Goal: Task Accomplishment & Management: Manage account settings

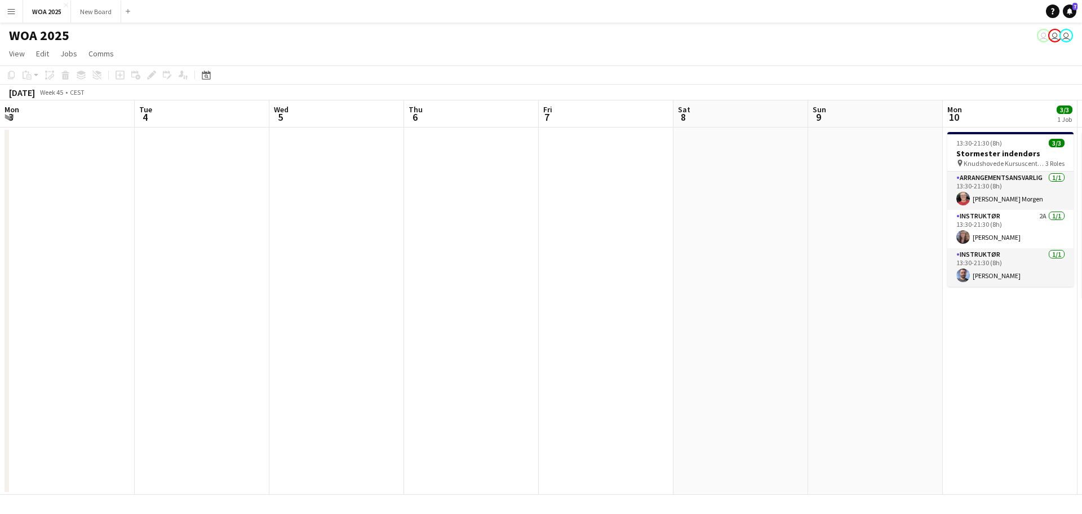
scroll to position [0, 437]
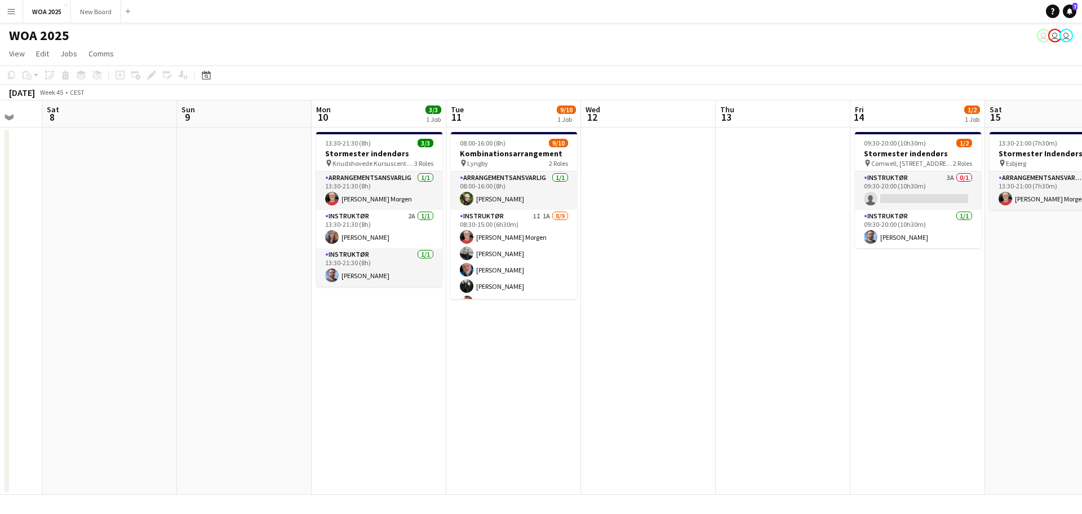
drag, startPoint x: 878, startPoint y: 258, endPoint x: 684, endPoint y: 299, distance: 198.7
click at [684, 299] on app-calendar-viewport "Thu 6 Fri 7 Sat 8 Sun 9 Mon 10 3/3 1 Job Tue 11 9/10 1 Job Wed 12 Thu 13 Fri 14…" at bounding box center [541, 297] width 1082 height 394
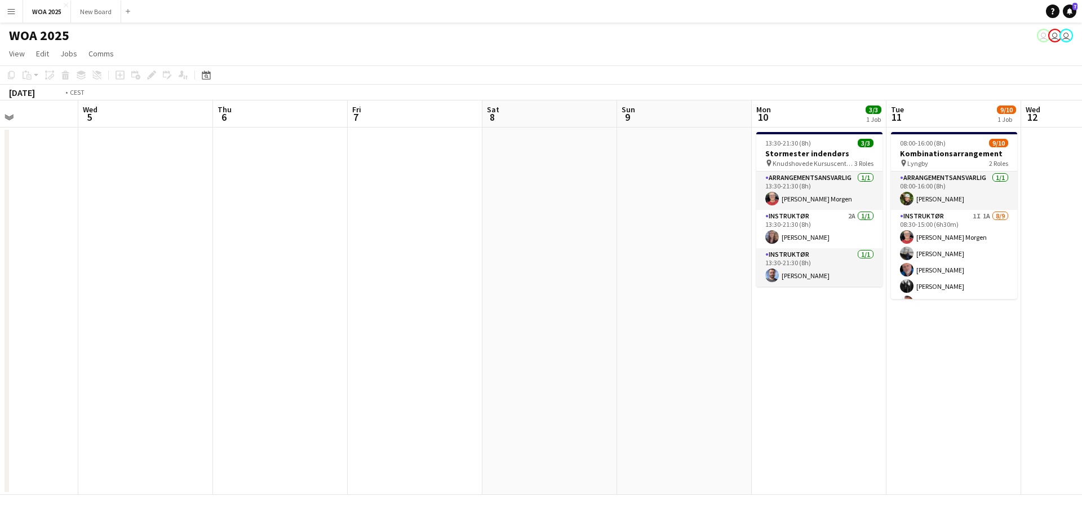
drag, startPoint x: 163, startPoint y: 276, endPoint x: 829, endPoint y: 227, distance: 667.5
click at [827, 227] on app-calendar-viewport "Sun 2 Mon 3 Tue 4 Wed 5 Thu 6 Fri 7 Sat 8 Sun 9 Mon 10 3/3 1 Job Tue 11 9/10 1 …" at bounding box center [541, 297] width 1082 height 394
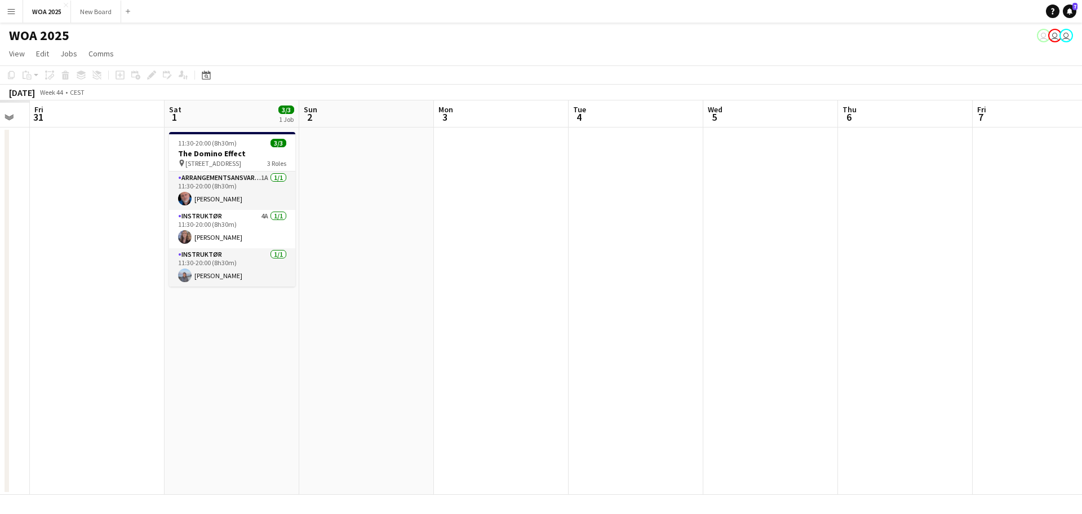
drag, startPoint x: 617, startPoint y: 214, endPoint x: 687, endPoint y: 206, distance: 71.0
click at [750, 199] on app-calendar-viewport "Wed 29 Thu 30 Fri 31 Sat 1 3/3 1 Job Sun 2 Mon 3 Tue 4 Wed 5 Thu 6 Fri 7 Sat 8 …" at bounding box center [541, 297] width 1082 height 394
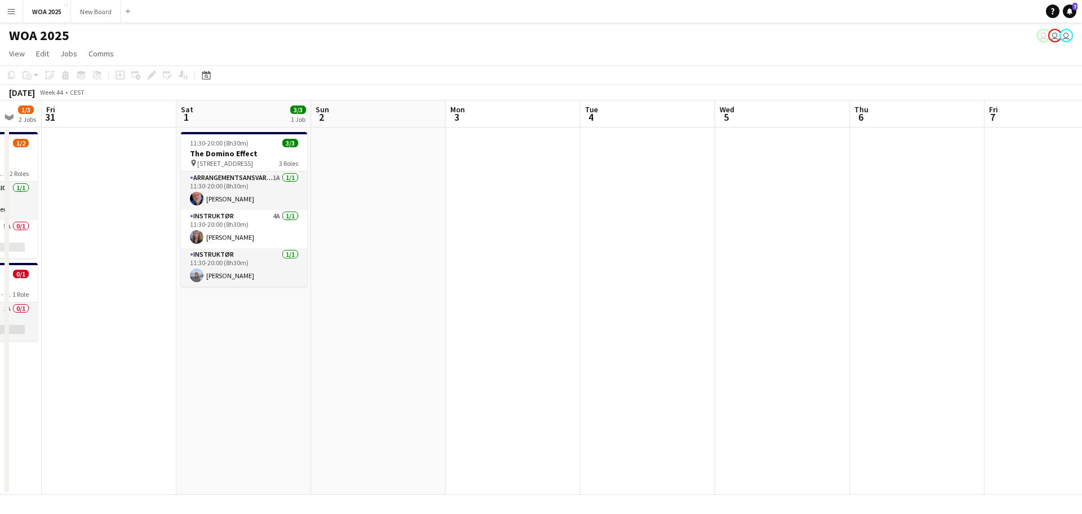
drag, startPoint x: 215, startPoint y: 246, endPoint x: 556, endPoint y: 250, distance: 341.6
click at [572, 246] on app-calendar-viewport "Wed 29 Thu 30 1/3 2 Jobs Fri 31 Sat 1 3/3 1 Job Sun 2 Mon 3 Tue 4 Wed 5 Thu 6 F…" at bounding box center [541, 297] width 1082 height 394
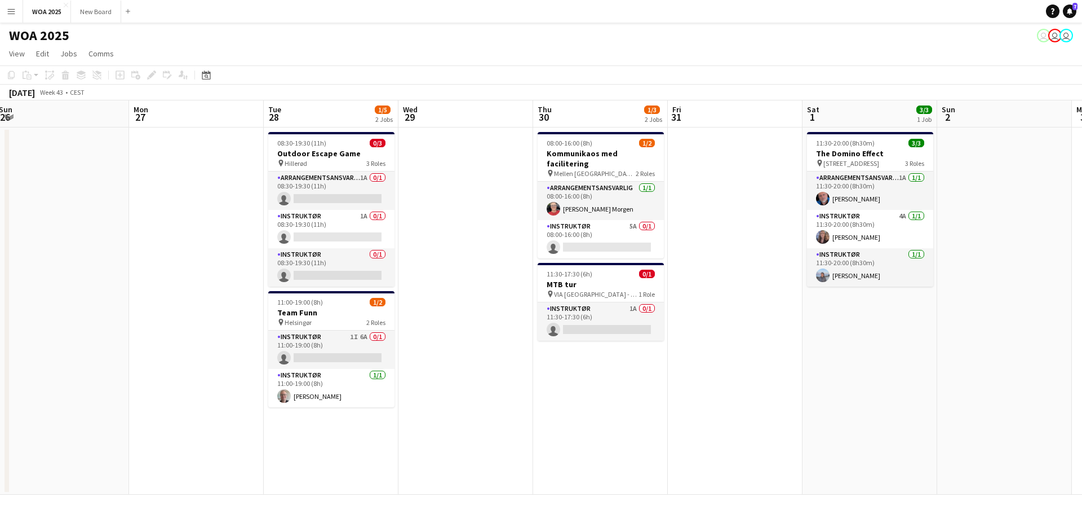
drag, startPoint x: 636, startPoint y: 249, endPoint x: 660, endPoint y: 250, distance: 23.1
click at [745, 239] on app-calendar-viewport "Fri 24 Sat 25 Sun 26 Mon 27 Tue 28 1/5 2 Jobs Wed 29 Thu 30 1/3 2 Jobs Fri 31 S…" at bounding box center [541, 297] width 1082 height 394
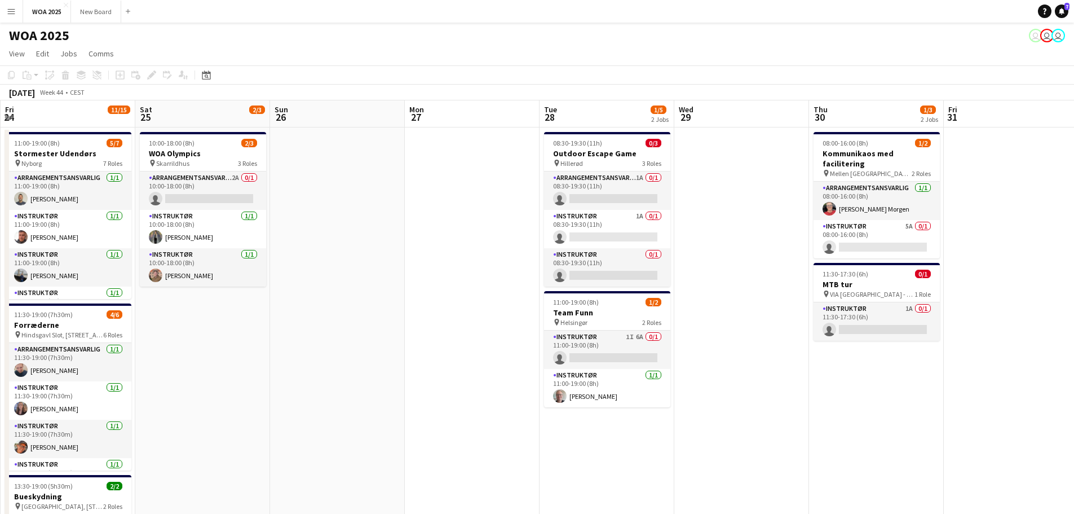
drag, startPoint x: 362, startPoint y: 256, endPoint x: 831, endPoint y: 258, distance: 468.4
click at [831, 258] on app-calendar-viewport "Wed 22 2/2 1 Job Thu 23 4/5 3 Jobs Fri 24 11/15 3 Jobs Sat 25 2/3 1 Job Sun 26 …" at bounding box center [537, 357] width 1074 height 514
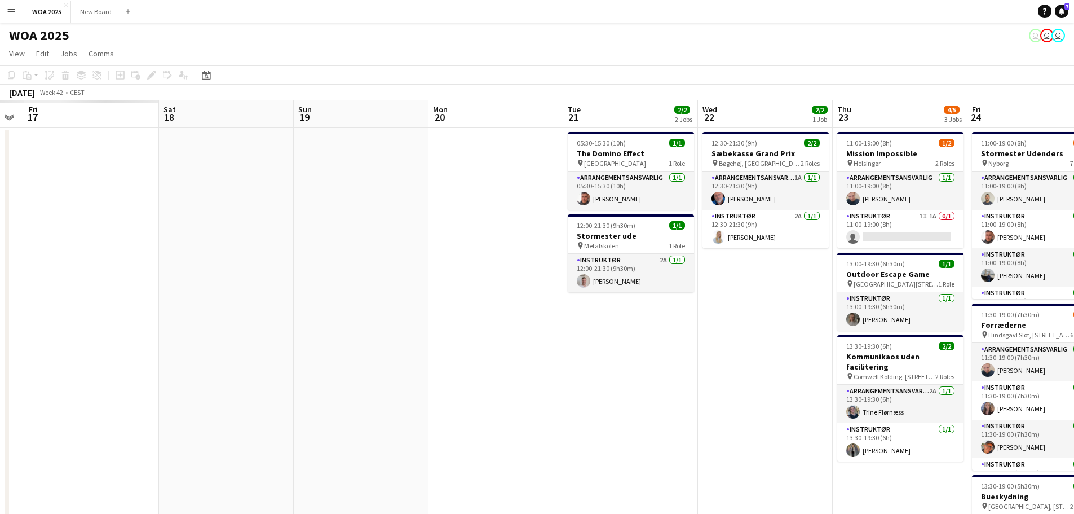
drag, startPoint x: 809, startPoint y: 242, endPoint x: 125, endPoint y: 265, distance: 685.3
click at [811, 242] on app-calendar-viewport "Thu 16 Fri 17 Sat 18 Sun 19 Mon 20 Tue 21 2/2 2 Jobs Wed 22 2/2 1 Job Thu 23 4/…" at bounding box center [537, 357] width 1074 height 514
drag, startPoint x: 125, startPoint y: 265, endPoint x: 688, endPoint y: 238, distance: 564.4
click at [687, 238] on app-calendar-viewport "Tue 14 1/1 1 Job Wed 15 Thu 16 Fri 17 Sat 18 Sun 19 Mon 20 Tue 21 2/2 2 Jobs We…" at bounding box center [537, 357] width 1074 height 514
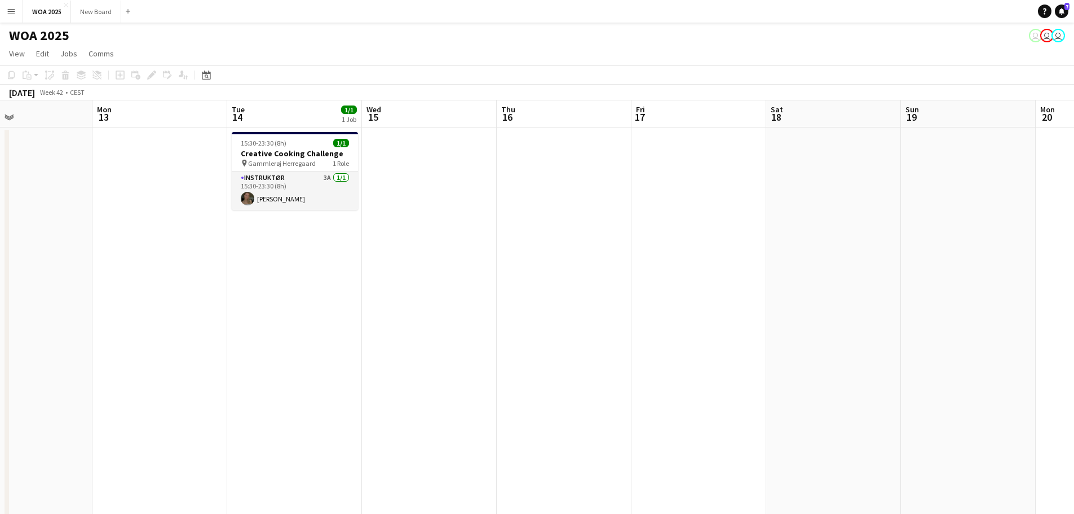
drag, startPoint x: 160, startPoint y: 254, endPoint x: 641, endPoint y: 277, distance: 482.5
click at [688, 263] on app-calendar-viewport "Sat 11 Sun 12 Mon 13 Tue 14 1/1 1 Job Wed 15 Thu 16 Fri 17 Sat 18 Sun 19 Mon 20…" at bounding box center [537, 357] width 1074 height 514
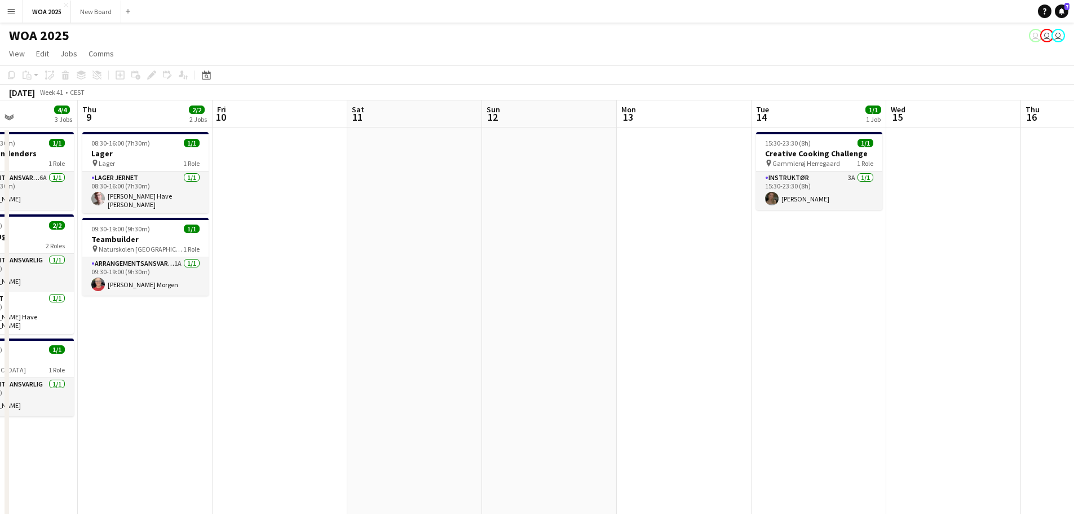
drag, startPoint x: 490, startPoint y: 287, endPoint x: 676, endPoint y: 291, distance: 186.6
click at [704, 287] on app-calendar-viewport "Mon 6 2/2 2 Jobs Tue 7 10/10 6 Jobs Wed 8 4/4 3 Jobs Thu 9 2/2 2 Jobs Fri 10 Sa…" at bounding box center [537, 456] width 1074 height 712
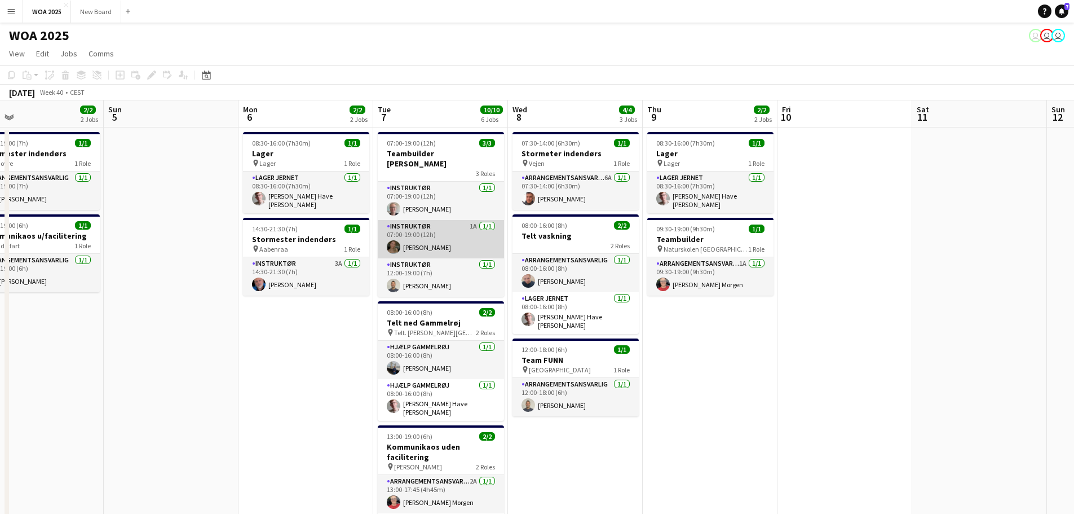
scroll to position [0, 302]
click at [463, 229] on app-card-role "Instruktør 1A [DATE] 07:00-19:00 (12h) [PERSON_NAME]" at bounding box center [439, 239] width 126 height 38
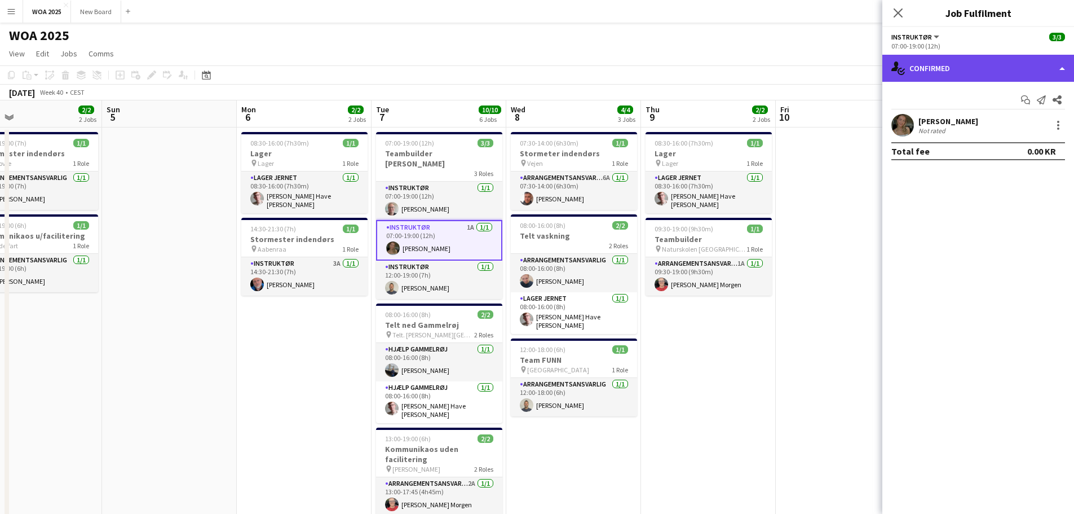
click at [1029, 68] on div "single-neutral-actions-check-2 Confirmed" at bounding box center [978, 68] width 192 height 27
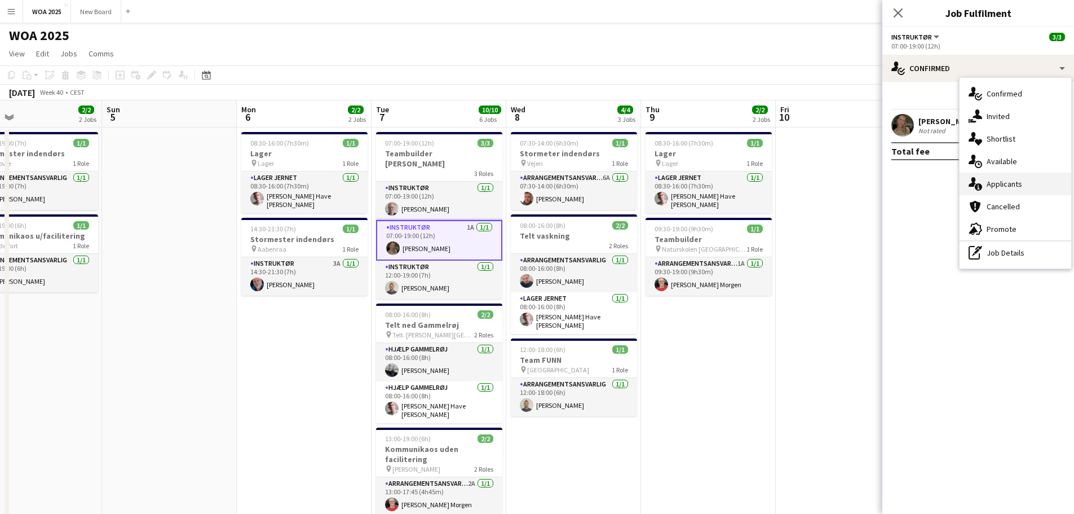
click at [1050, 183] on div "single-neutral-actions-information Applicants" at bounding box center [1015, 183] width 112 height 23
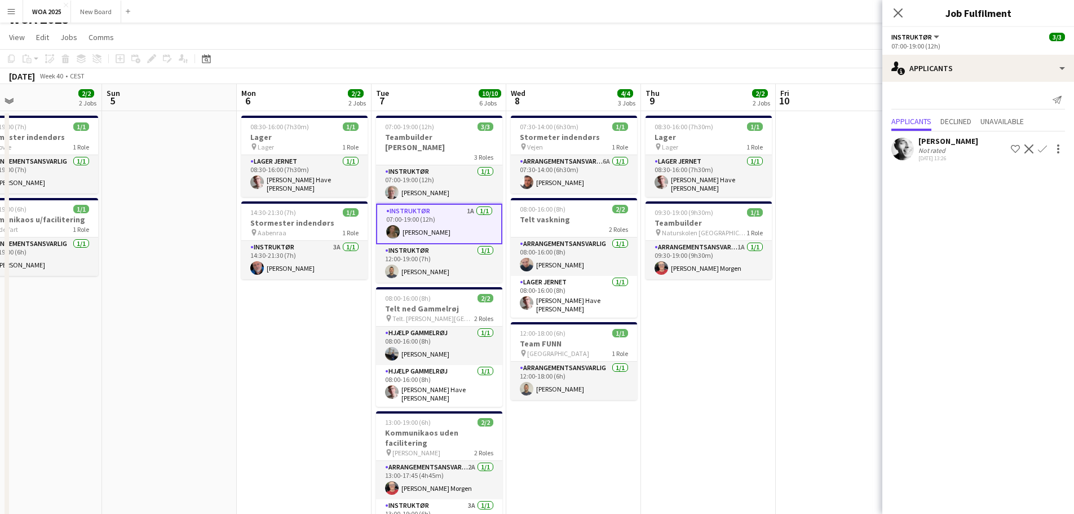
scroll to position [0, 0]
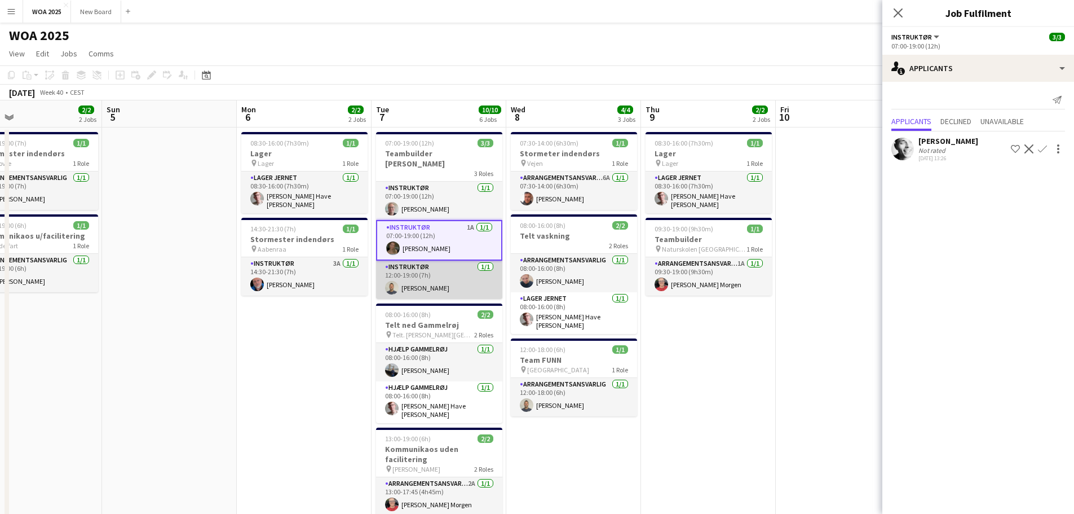
click at [448, 277] on app-card-role "Instruktør [DATE] 12:00-19:00 (7h) [PERSON_NAME]" at bounding box center [439, 279] width 126 height 38
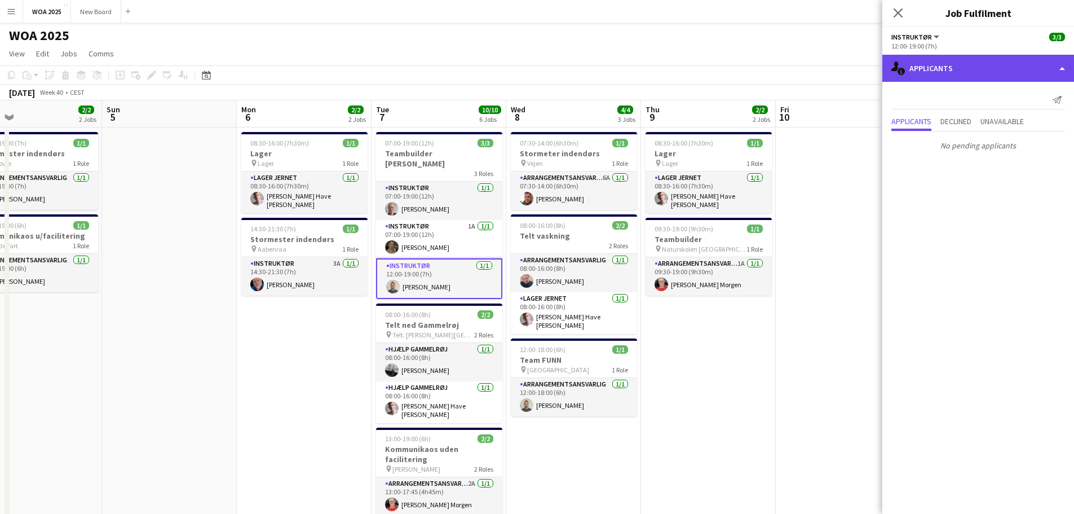
click at [958, 72] on div "single-neutral-actions-information Applicants" at bounding box center [978, 68] width 192 height 27
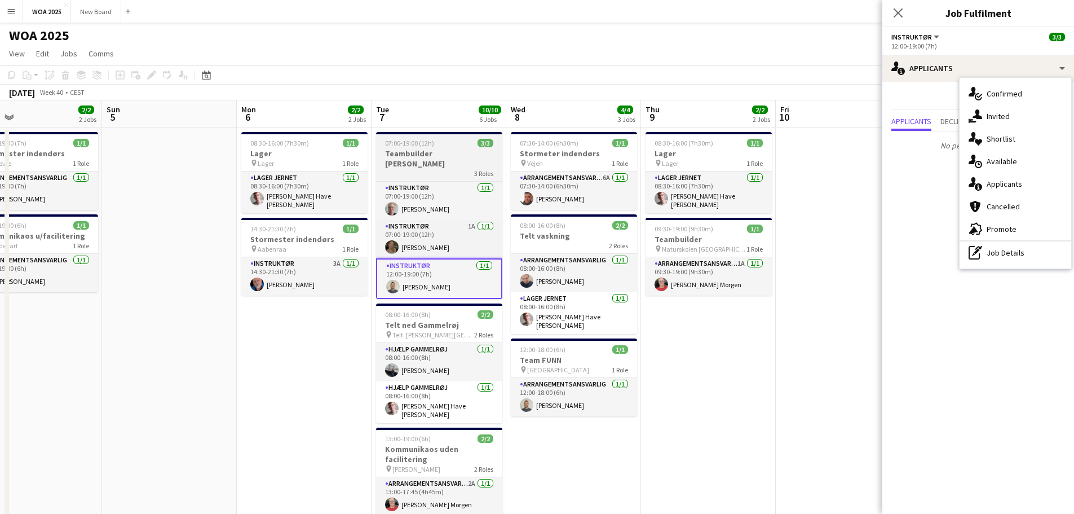
click at [430, 145] on span "07:00-19:00 (12h)" at bounding box center [409, 143] width 49 height 8
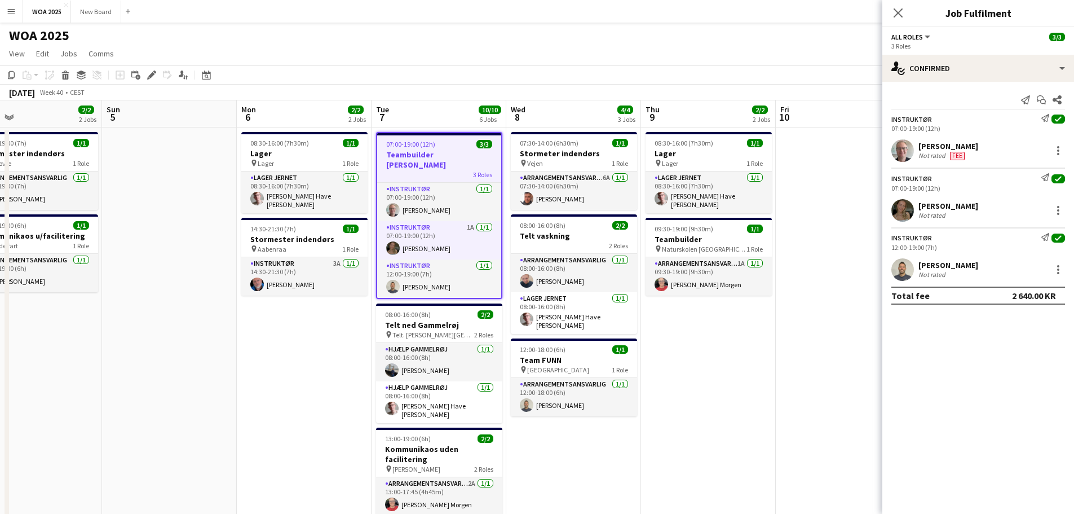
click at [1038, 266] on div "[DEMOGRAPHIC_DATA][PERSON_NAME] Not rated" at bounding box center [978, 269] width 192 height 23
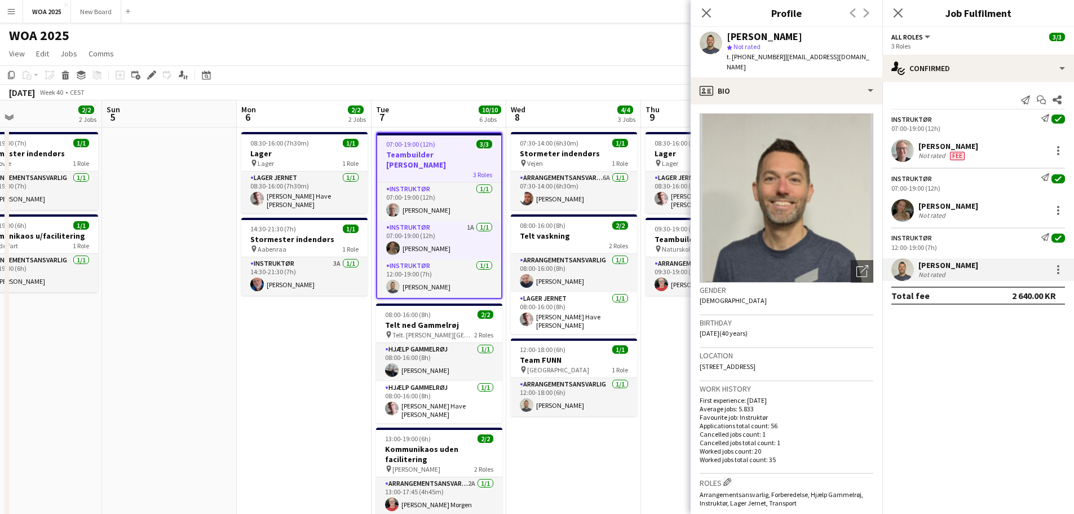
click at [967, 242] on div "Instruktør Send notification check 12:00-19:00 (7h)" at bounding box center [978, 242] width 192 height 19
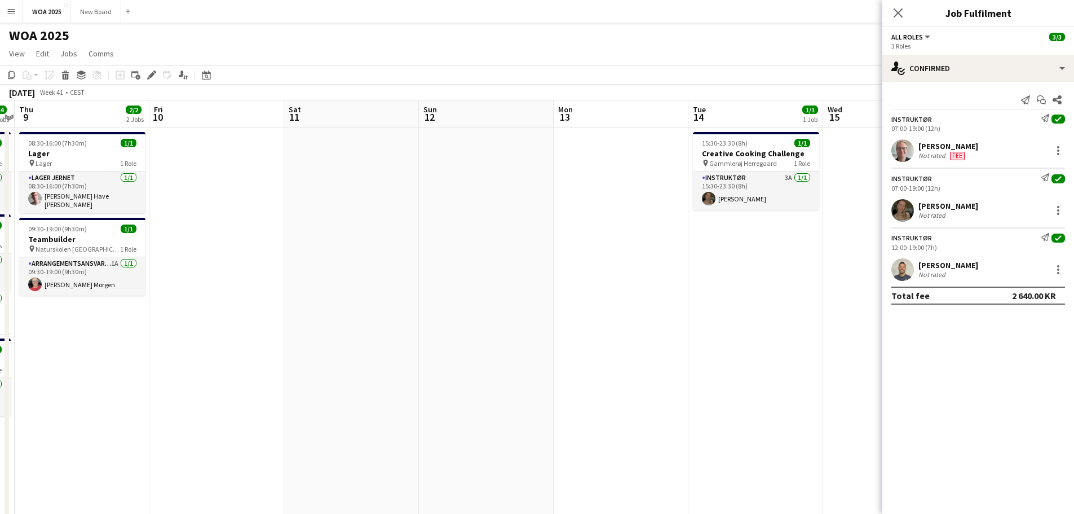
drag, startPoint x: 649, startPoint y: 368, endPoint x: 73, endPoint y: 353, distance: 576.3
click at [73, 353] on app-calendar-viewport "Mon 6 2/2 2 Jobs Tue 7 10/10 6 Jobs Wed 8 4/4 3 Jobs Thu 9 2/2 2 Jobs Fri 10 Sa…" at bounding box center [537, 456] width 1074 height 712
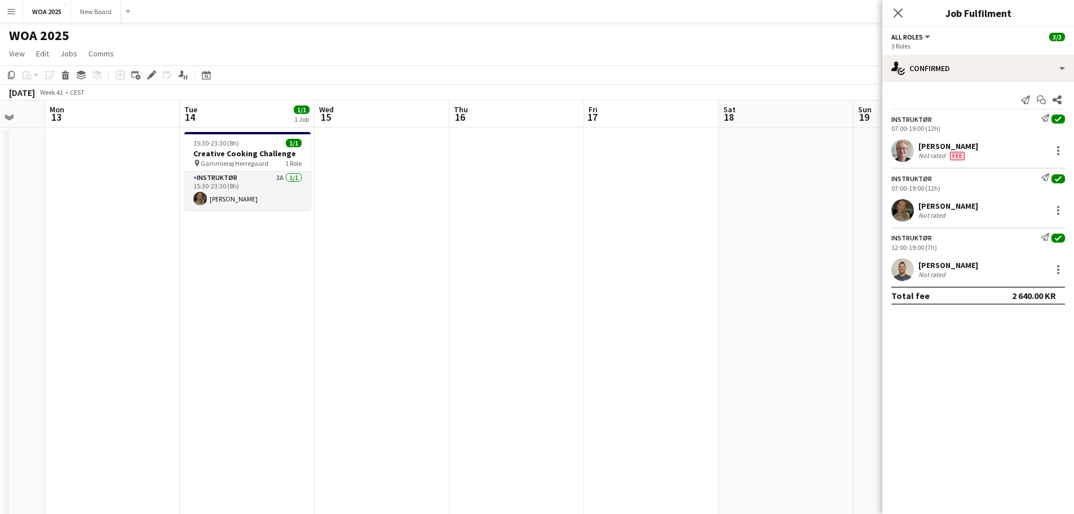
scroll to position [0, 375]
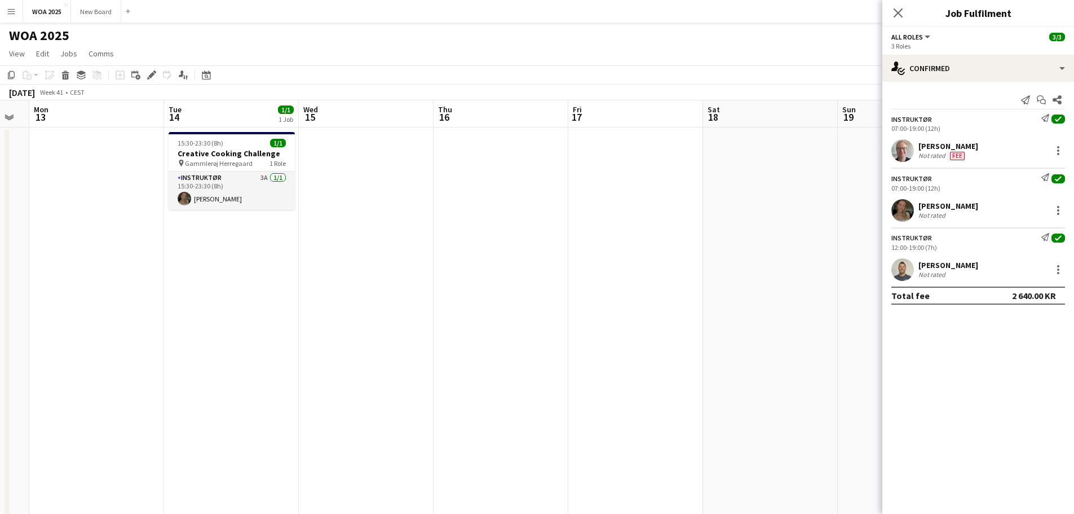
drag, startPoint x: 845, startPoint y: 290, endPoint x: 353, endPoint y: 291, distance: 491.5
click at [353, 291] on app-calendar-viewport "Fri 10 Sat 11 Sun 12 Mon 13 Tue 14 1/1 1 Job Wed 15 Thu 16 Fri 17 Sat 18 Sun 19…" at bounding box center [537, 456] width 1074 height 712
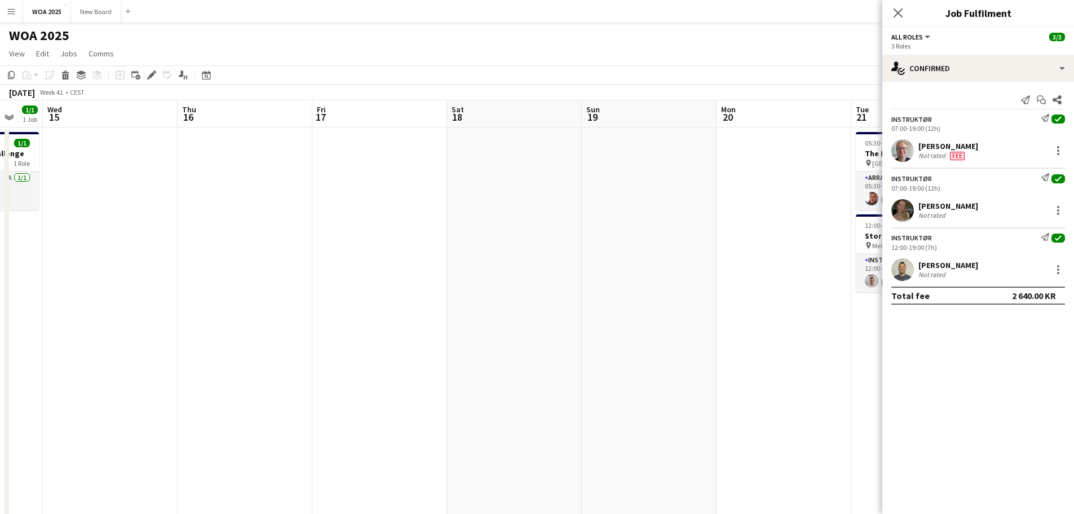
drag, startPoint x: 545, startPoint y: 282, endPoint x: 432, endPoint y: 271, distance: 113.3
click at [295, 281] on app-calendar-viewport "Sun 12 Mon 13 Tue 14 1/1 1 Job Wed 15 Thu 16 Fri 17 Sat 18 Sun 19 Mon 20 Tue 21…" at bounding box center [537, 456] width 1074 height 712
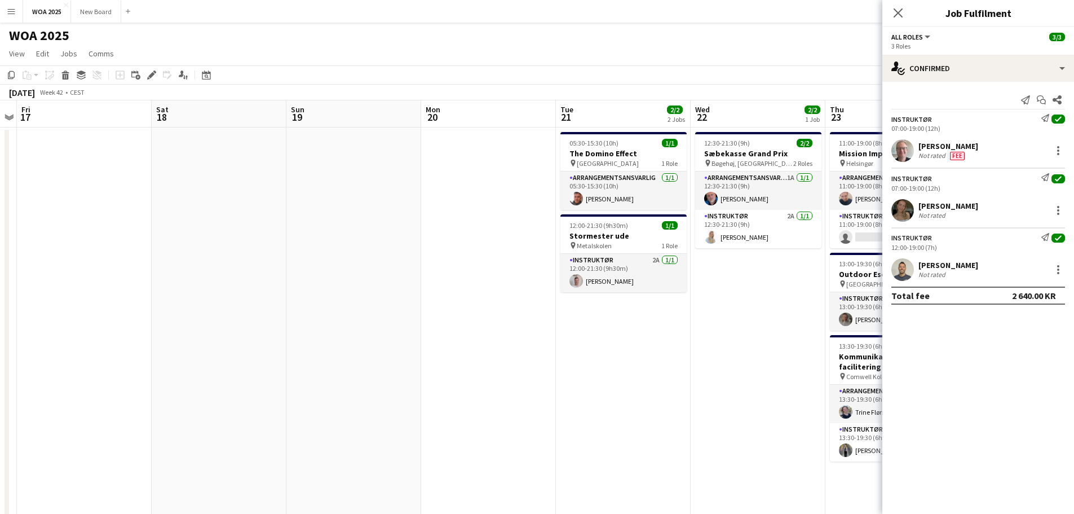
drag, startPoint x: 523, startPoint y: 315, endPoint x: 362, endPoint y: 315, distance: 160.6
click at [362, 315] on app-calendar-viewport "Tue 14 1/1 1 Job Wed 15 Thu 16 Fri 17 Sat 18 Sun 19 Mon 20 Tue 21 2/2 2 Jobs We…" at bounding box center [537, 456] width 1074 height 712
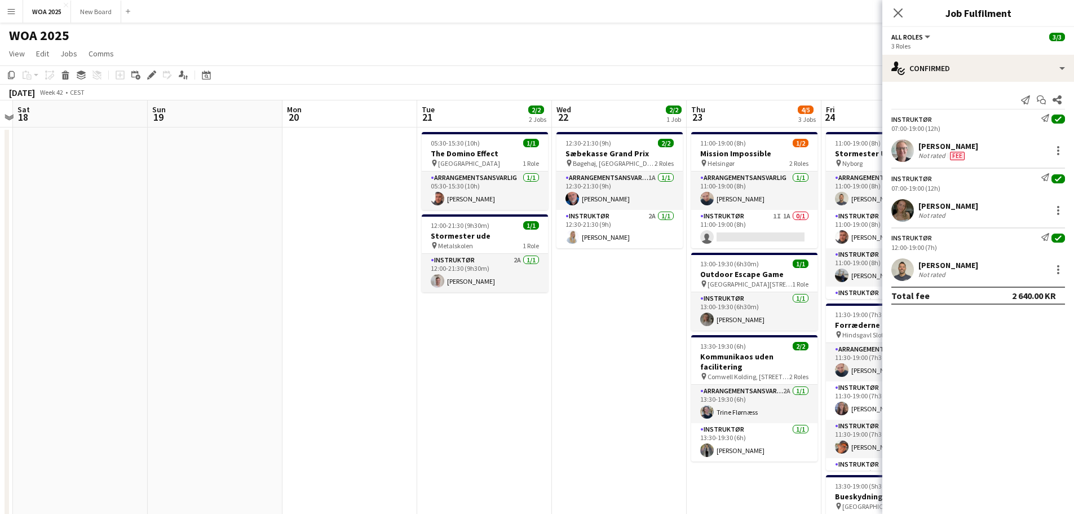
scroll to position [0, 431]
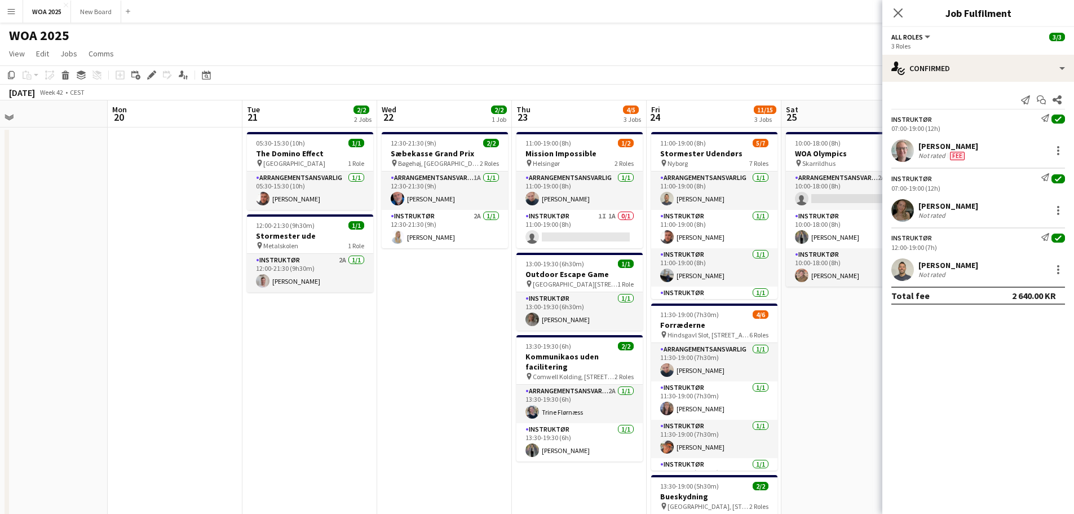
drag, startPoint x: 625, startPoint y: 302, endPoint x: 448, endPoint y: 264, distance: 181.1
click at [448, 264] on app-calendar-viewport "Thu 16 Fri 17 Sat 18 Sun 19 Mon 20 Tue 21 2/2 2 Jobs Wed 22 2/2 1 Job Thu 23 4/…" at bounding box center [537, 456] width 1074 height 712
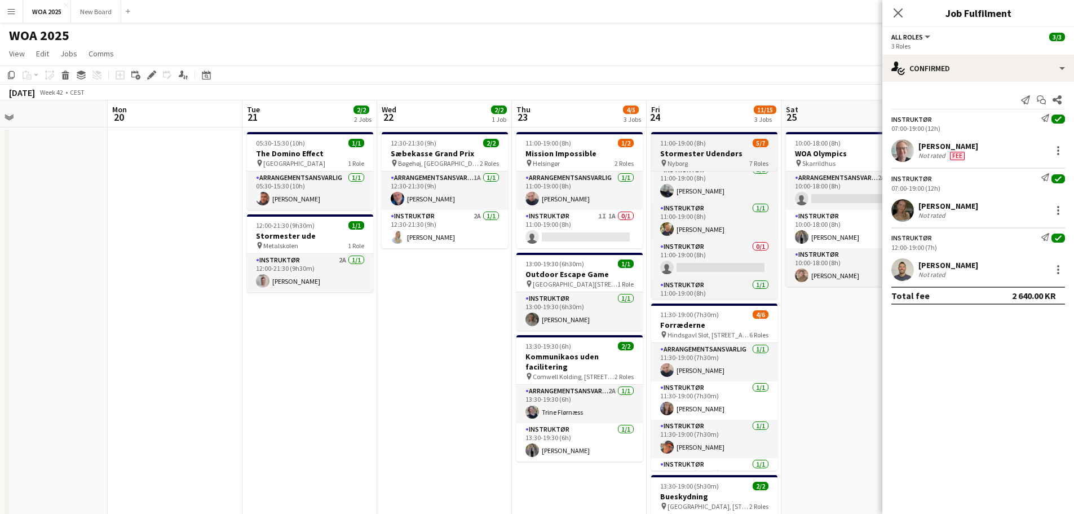
scroll to position [66, 0]
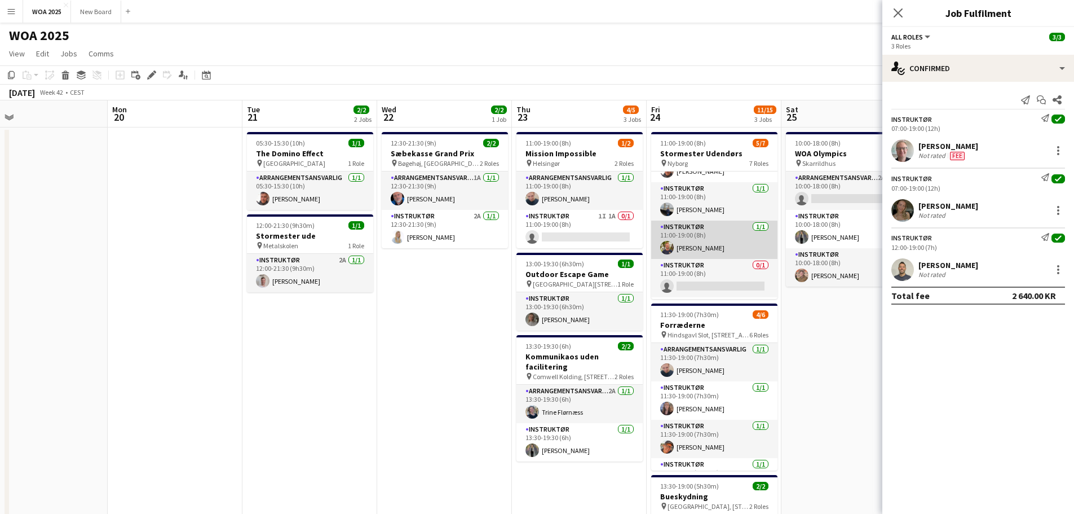
click at [747, 241] on app-card-role "Instruktør [DATE] 11:00-19:00 (8h) [PERSON_NAME]" at bounding box center [714, 239] width 126 height 38
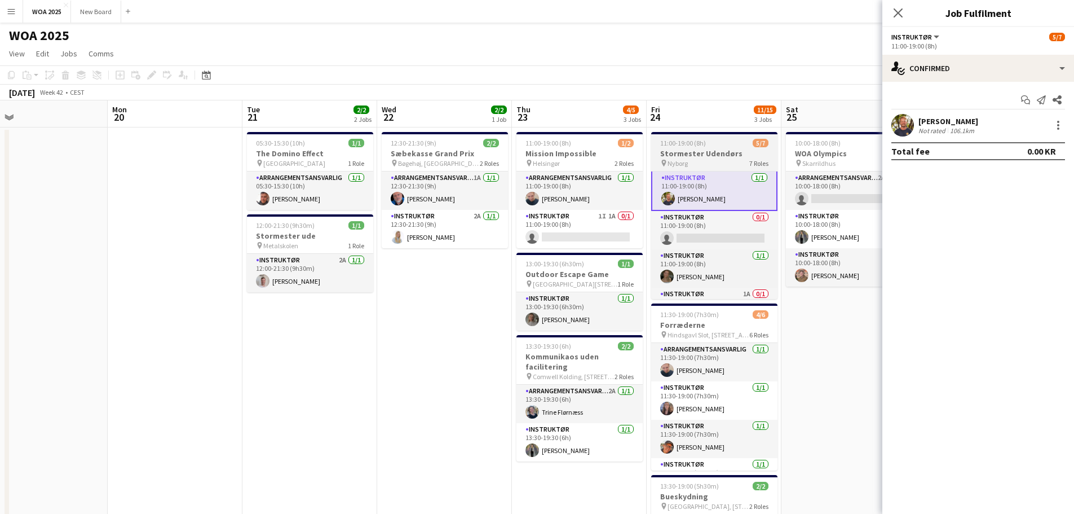
scroll to position [132, 0]
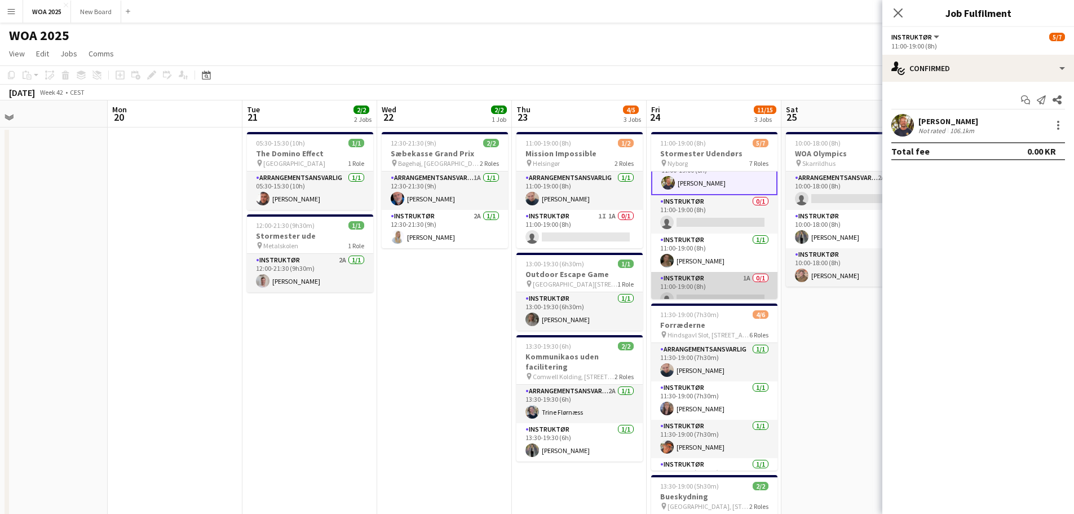
click at [703, 290] on app-card-role "Instruktør 1A 0/1 11:00-19:00 (8h) single-neutral-actions" at bounding box center [714, 291] width 126 height 38
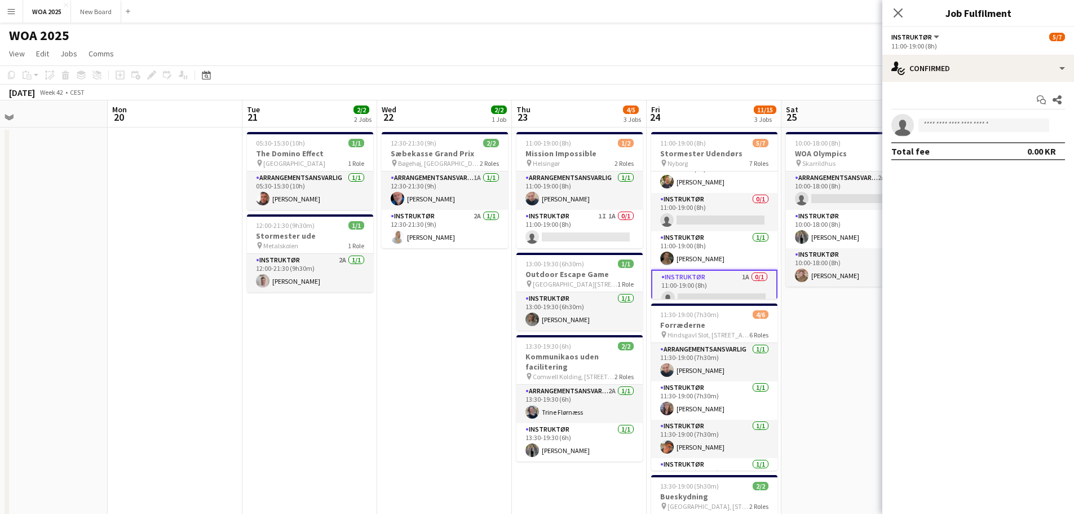
scroll to position [131, 0]
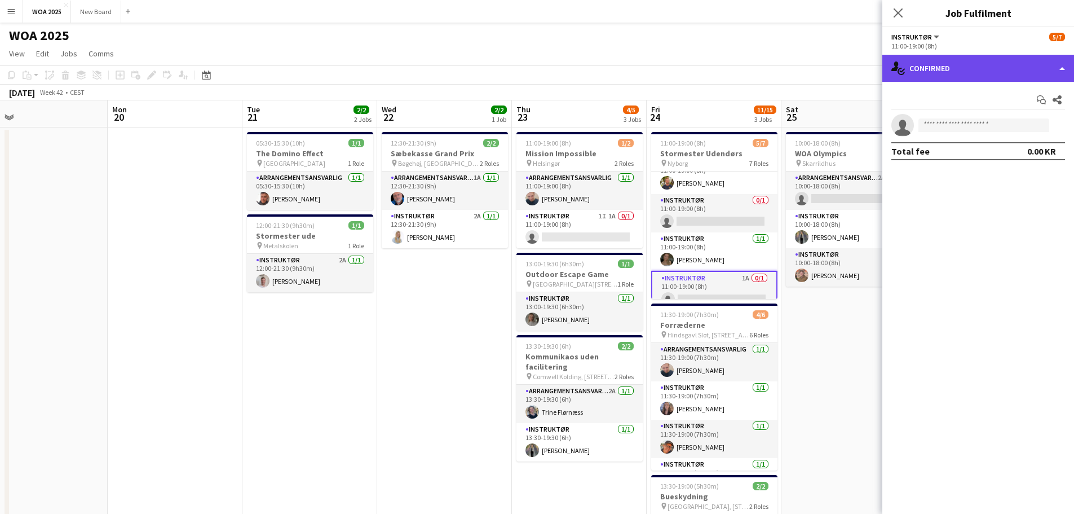
click at [1038, 73] on div "single-neutral-actions-check-2 Confirmed" at bounding box center [978, 68] width 192 height 27
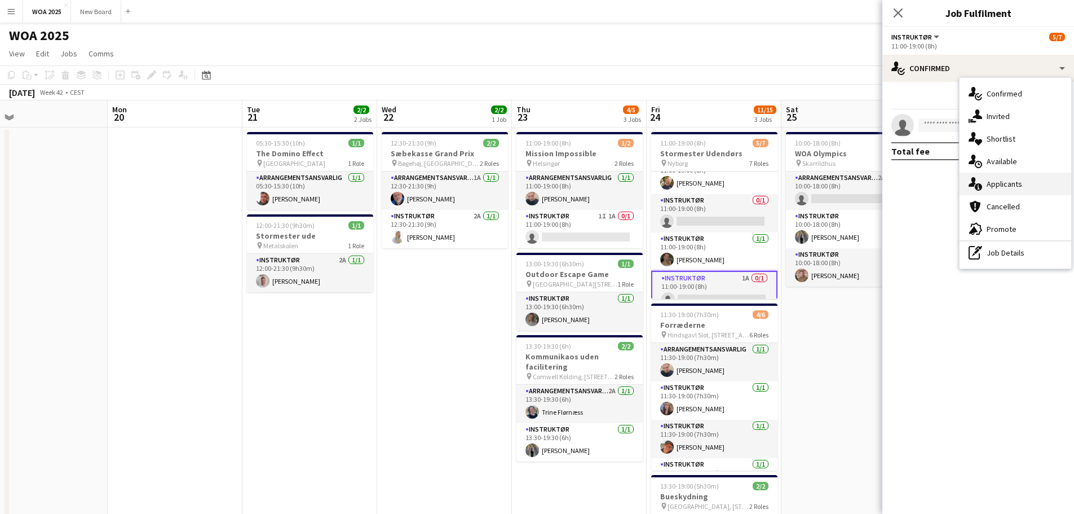
click at [1043, 186] on div "single-neutral-actions-information Applicants" at bounding box center [1015, 183] width 112 height 23
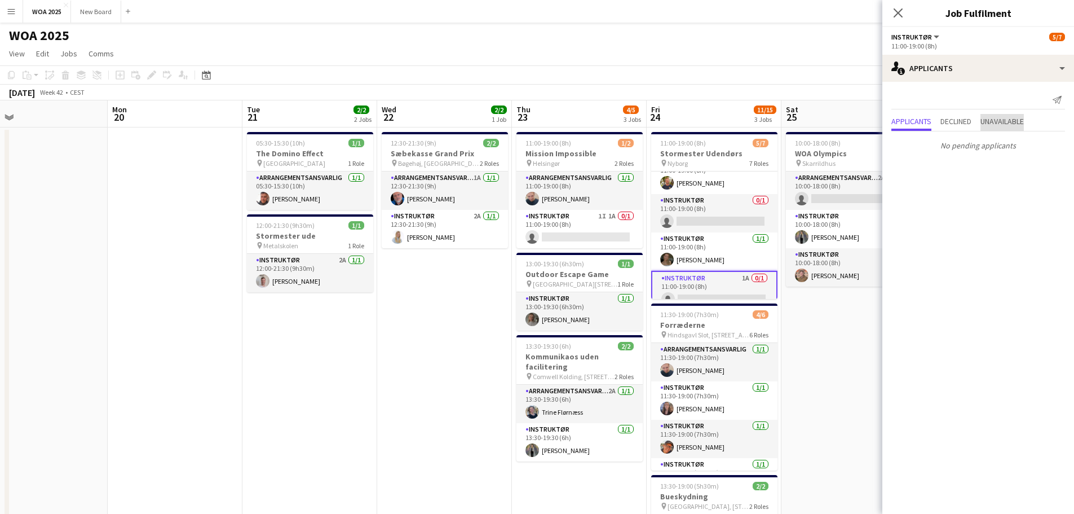
click at [1011, 127] on span "Unavailable" at bounding box center [1001, 122] width 43 height 17
click at [907, 101] on span "Applicants" at bounding box center [911, 98] width 40 height 8
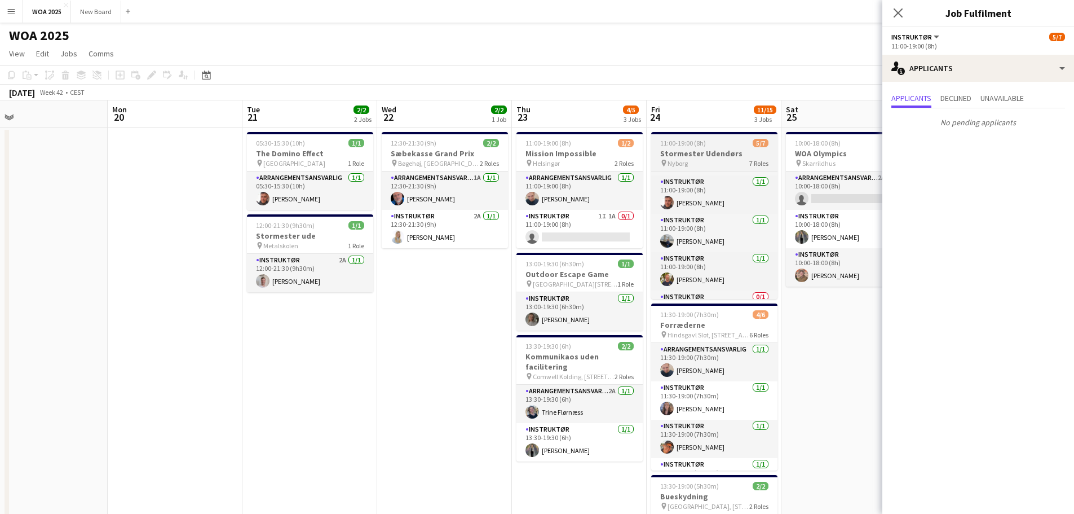
scroll to position [0, 0]
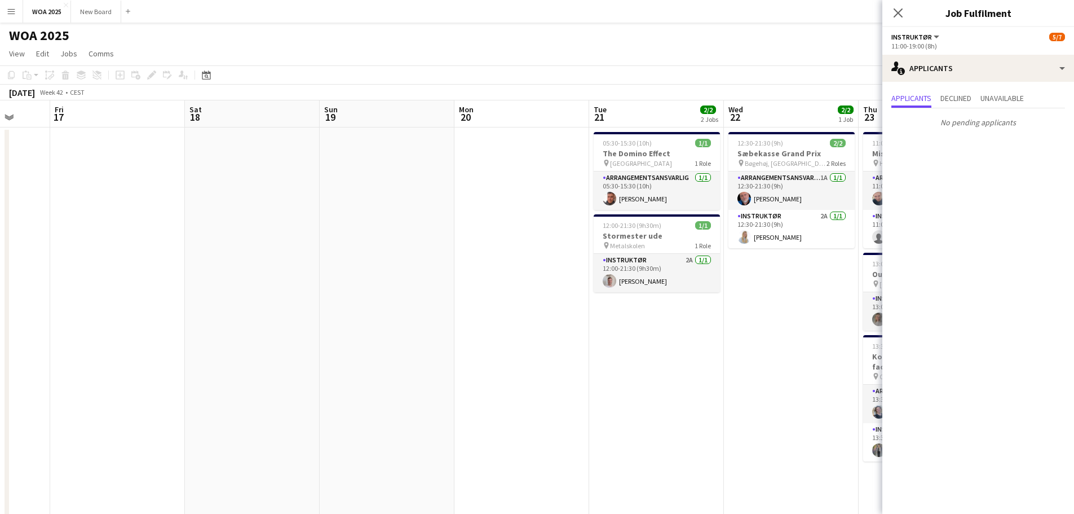
drag, startPoint x: 278, startPoint y: 340, endPoint x: 681, endPoint y: 294, distance: 406.2
click at [679, 296] on app-calendar-viewport "Tue 14 1/1 1 Job Wed 15 Thu 16 Fri 17 Sat 18 Sun 19 Mon 20 Tue 21 2/2 2 Jobs We…" at bounding box center [537, 456] width 1074 height 712
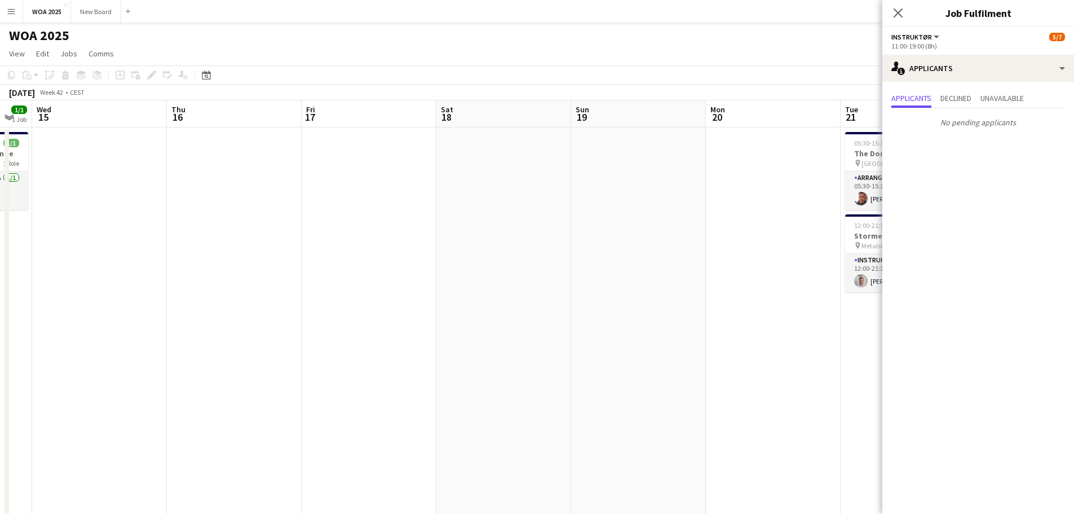
drag, startPoint x: 177, startPoint y: 327, endPoint x: 450, endPoint y: 293, distance: 275.0
click at [525, 290] on app-calendar-viewport "Mon 13 Tue 14 1/1 1 Job Wed 15 Thu 16 Fri 17 Sat 18 Sun 19 Mon 20 Tue 21 2/2 2 …" at bounding box center [537, 456] width 1074 height 712
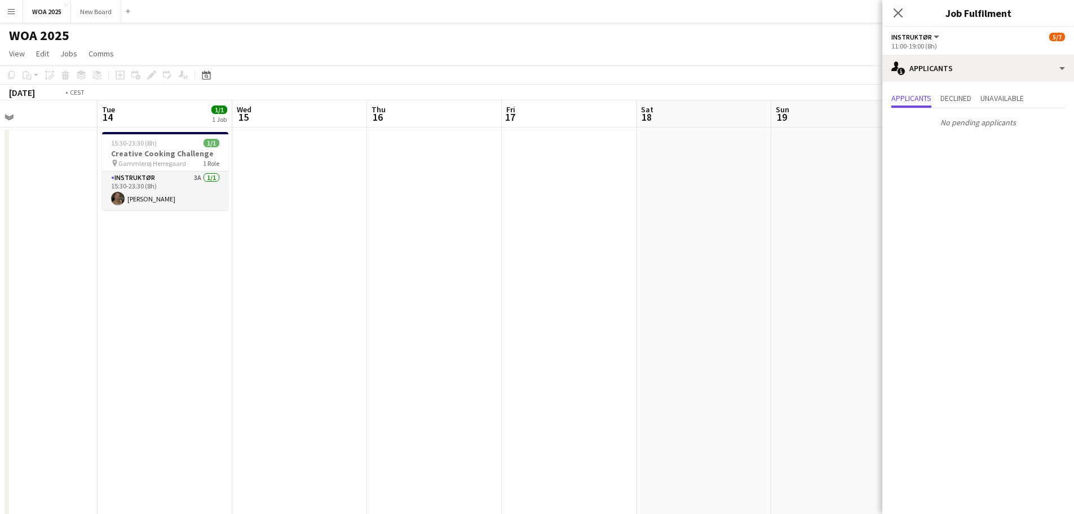
drag, startPoint x: 329, startPoint y: 307, endPoint x: 457, endPoint y: 311, distance: 127.4
click at [534, 300] on app-calendar-viewport "Sat 11 Sun 12 Mon 13 Tue 14 1/1 1 Job Wed 15 Thu 16 Fri 17 Sat 18 Sun 19 Mon 20…" at bounding box center [537, 456] width 1074 height 712
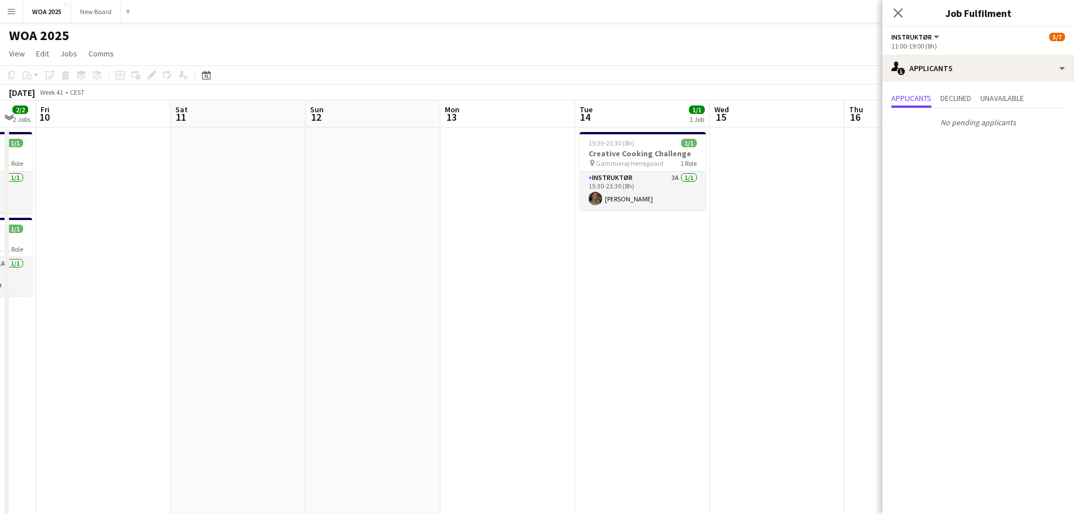
drag, startPoint x: 450, startPoint y: 339, endPoint x: 280, endPoint y: 337, distance: 170.2
click at [576, 338] on app-calendar-viewport "Wed 8 4/4 3 Jobs Thu 9 2/2 2 Jobs Fri 10 Sat 11 Sun 12 Mon 13 Tue 14 1/1 1 Job …" at bounding box center [537, 456] width 1074 height 712
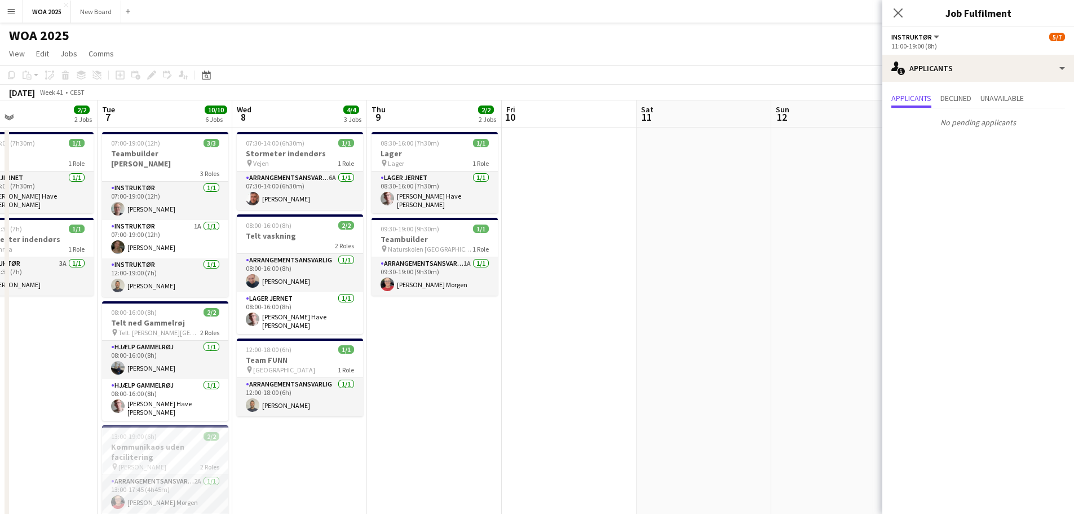
drag, startPoint x: 147, startPoint y: 331, endPoint x: 484, endPoint y: 329, distance: 336.5
click at [487, 329] on app-calendar-viewport "Sat 4 2/2 2 Jobs Sun 5 Mon 6 2/2 2 Jobs Tue 7 10/10 6 Jobs Wed 8 4/4 3 Jobs Thu…" at bounding box center [537, 456] width 1074 height 712
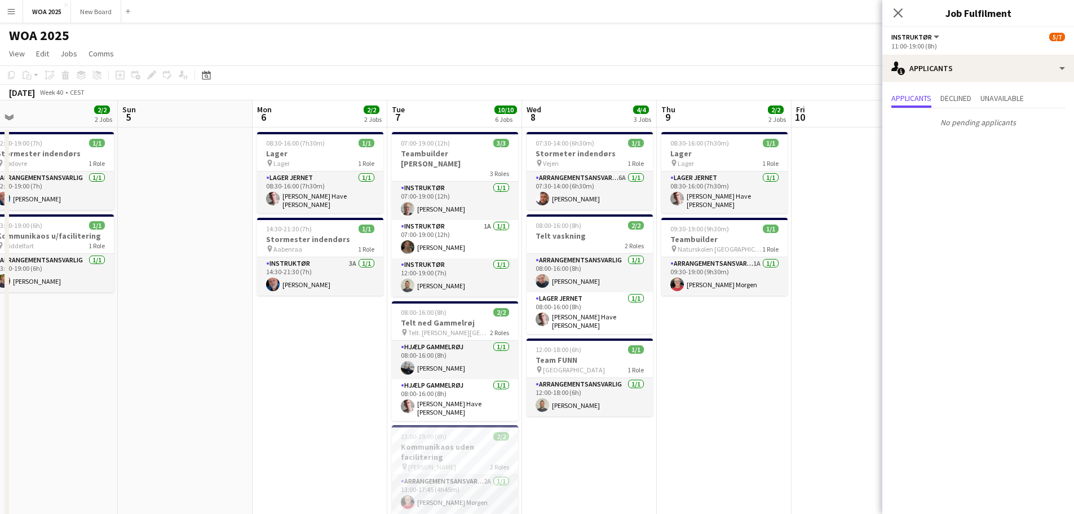
drag, startPoint x: 156, startPoint y: 329, endPoint x: 287, endPoint y: 327, distance: 131.9
click at [533, 331] on app-calendar-viewport "Thu 2 5/5 4 Jobs Fri 3 6/6 3 Jobs Sat 4 2/2 2 Jobs Sun 5 Mon 6 2/2 2 Jobs Tue 7…" at bounding box center [537, 456] width 1074 height 712
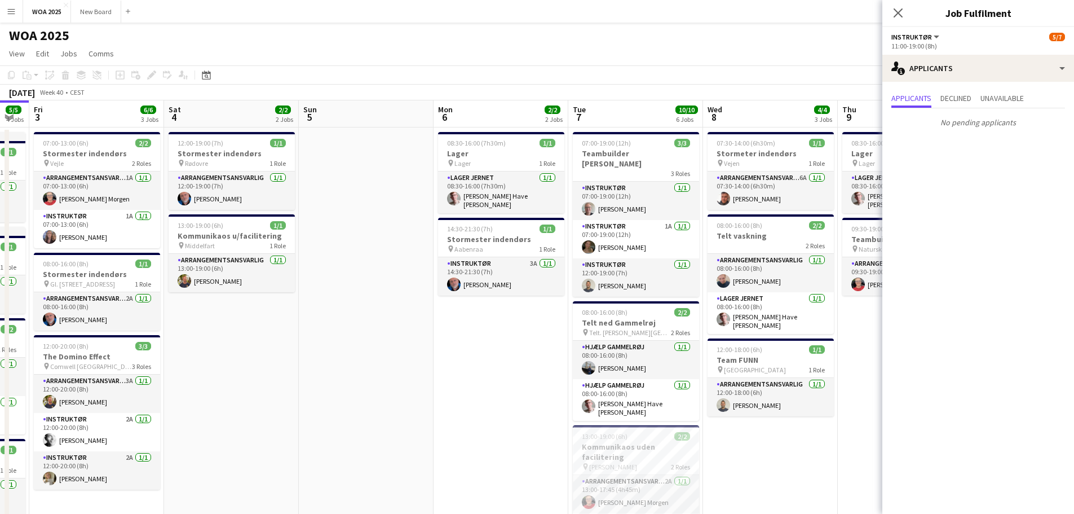
drag, startPoint x: 263, startPoint y: 330, endPoint x: 479, endPoint y: 334, distance: 215.9
click at [520, 334] on app-calendar-viewport "Wed 1 2/2 1 Job Thu 2 5/5 4 Jobs Fri 3 6/6 3 Jobs Sat 4 2/2 2 Jobs Sun 5 Mon 6 …" at bounding box center [537, 456] width 1074 height 712
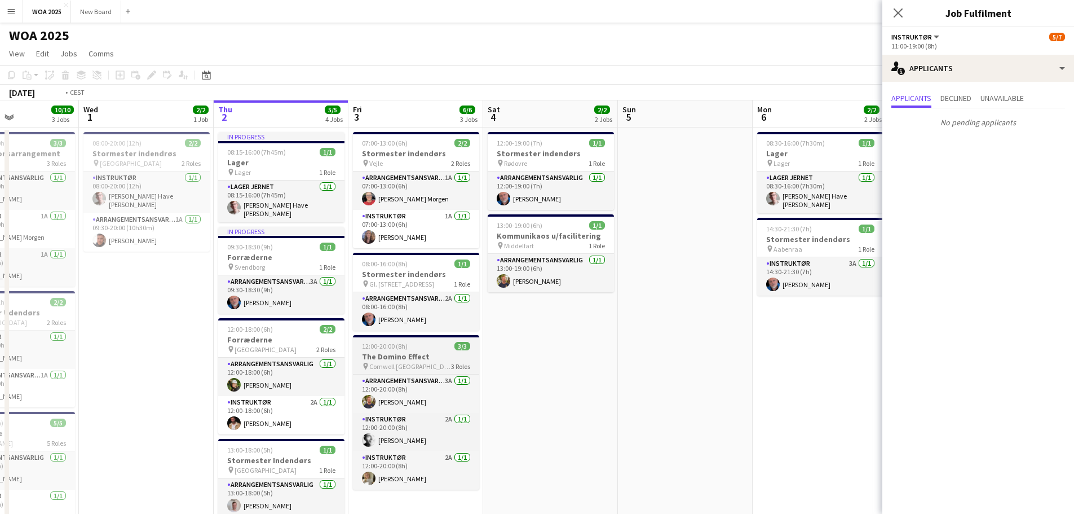
drag, startPoint x: 384, startPoint y: 335, endPoint x: 640, endPoint y: 342, distance: 256.6
click at [640, 342] on app-calendar-viewport "Sun 28 Mon 29 6/6 4 Jobs Tue 30 10/10 3 Jobs Wed 1 2/2 1 Job Thu 2 5/5 4 Jobs F…" at bounding box center [537, 456] width 1074 height 712
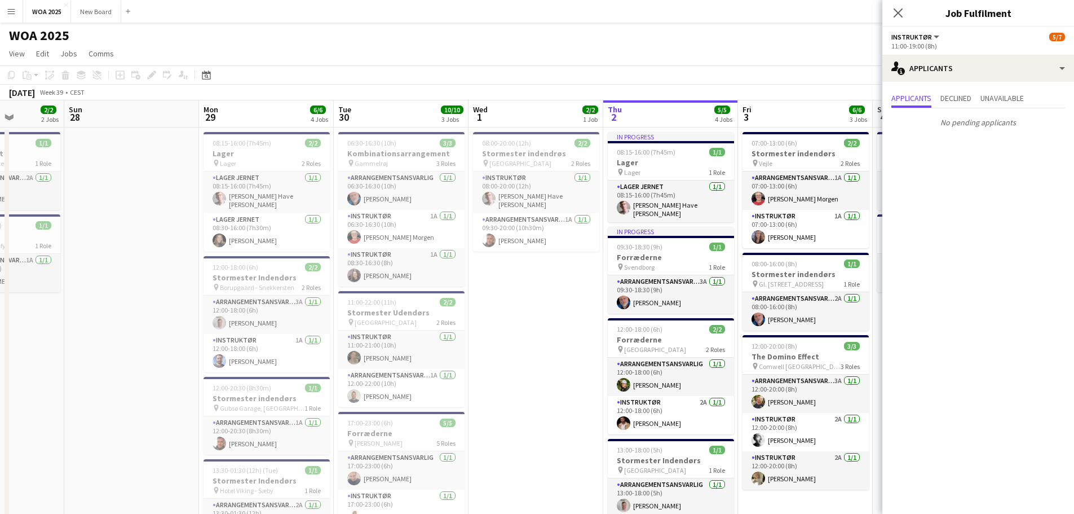
scroll to position [0, 322]
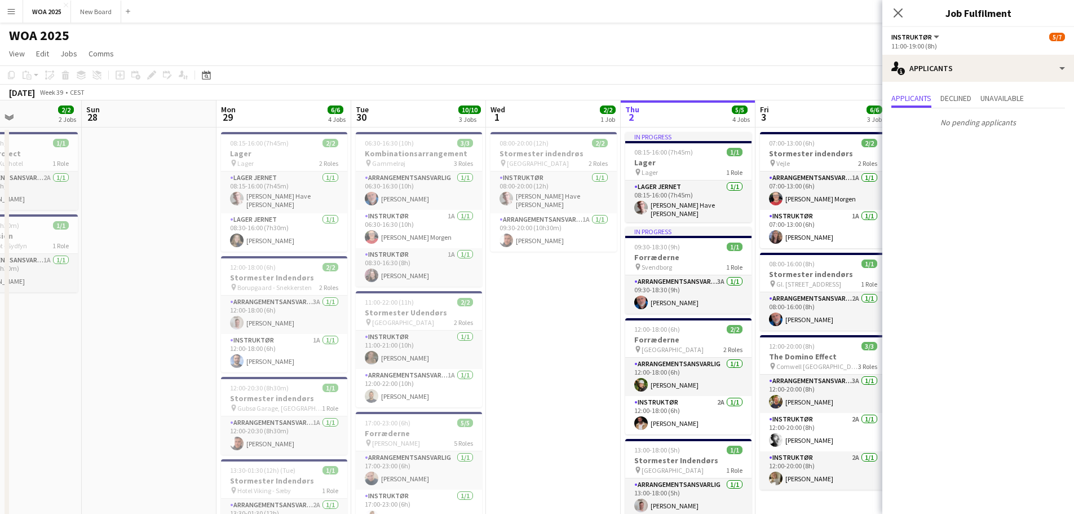
drag, startPoint x: 336, startPoint y: 339, endPoint x: 531, endPoint y: 326, distance: 195.5
click at [531, 326] on app-calendar-viewport "Thu 25 4/4 2 Jobs Fri 26 6/6 4 Jobs Sat 27 2/2 2 Jobs Sun 28 Mon 29 6/6 4 Jobs …" at bounding box center [537, 456] width 1074 height 712
